Goal: Navigation & Orientation: Understand site structure

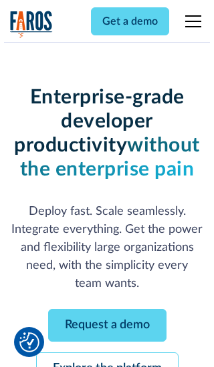
scroll to position [142, 0]
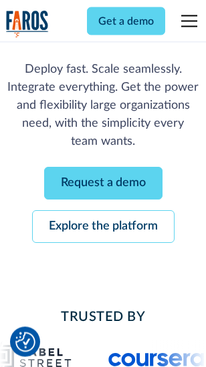
click at [103, 184] on link "Request a demo" at bounding box center [103, 184] width 118 height 33
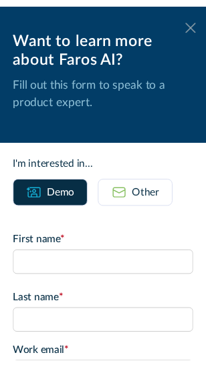
scroll to position [0, 0]
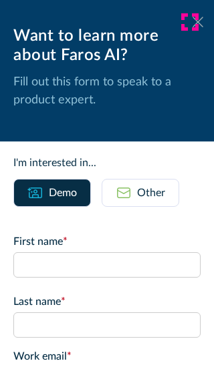
click at [192, 22] on icon at bounding box center [197, 22] width 11 height 10
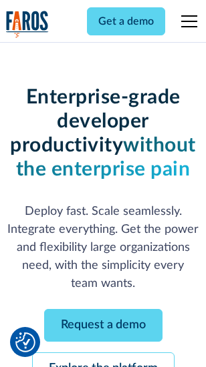
scroll to position [185, 0]
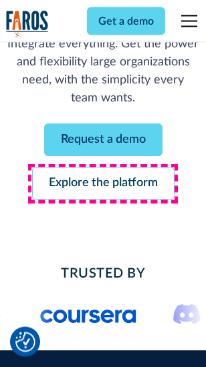
click at [103, 184] on link "Explore the platform" at bounding box center [103, 184] width 142 height 33
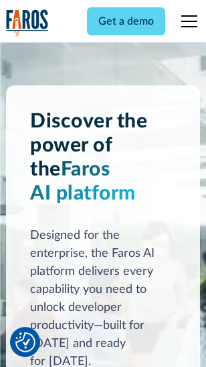
scroll to position [10178, 0]
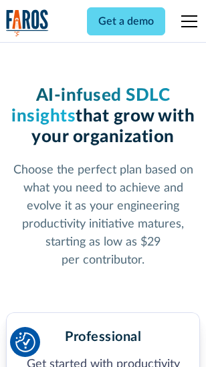
scroll to position [2118, 0]
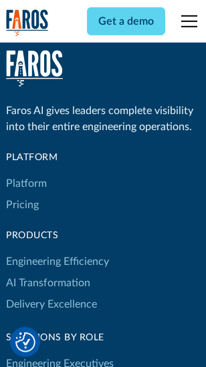
click at [26, 184] on link "Platform" at bounding box center [26, 183] width 41 height 21
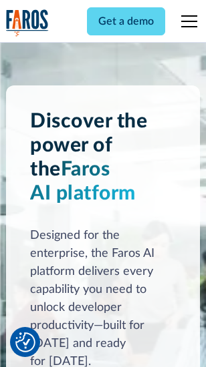
scroll to position [10607, 0]
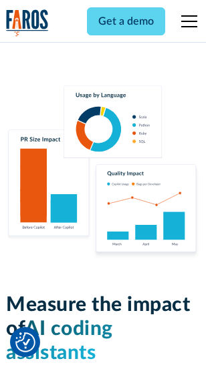
scroll to position [8341, 0]
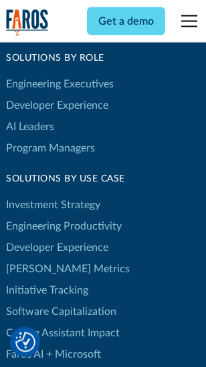
click at [40, 259] on link "[PERSON_NAME] Metrics" at bounding box center [68, 269] width 124 height 21
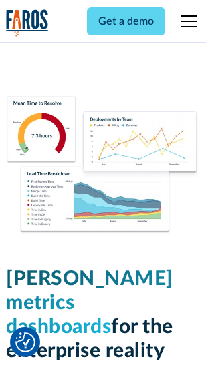
scroll to position [5915, 0]
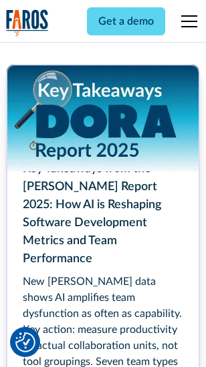
scroll to position [6118, 0]
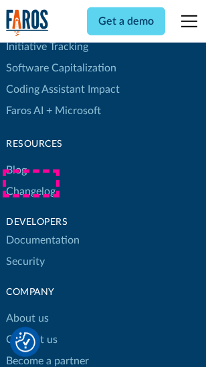
click at [31, 184] on link "Changelog" at bounding box center [30, 191] width 49 height 21
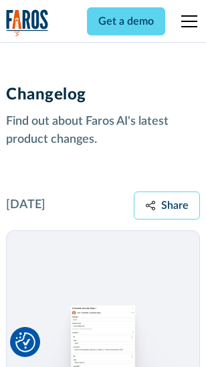
scroll to position [16384, 0]
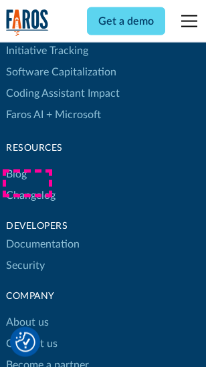
click at [27, 312] on link "About us" at bounding box center [27, 322] width 43 height 21
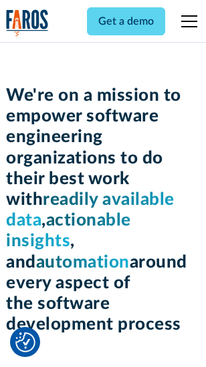
scroll to position [4621, 0]
